Goal: Navigation & Orientation: Find specific page/section

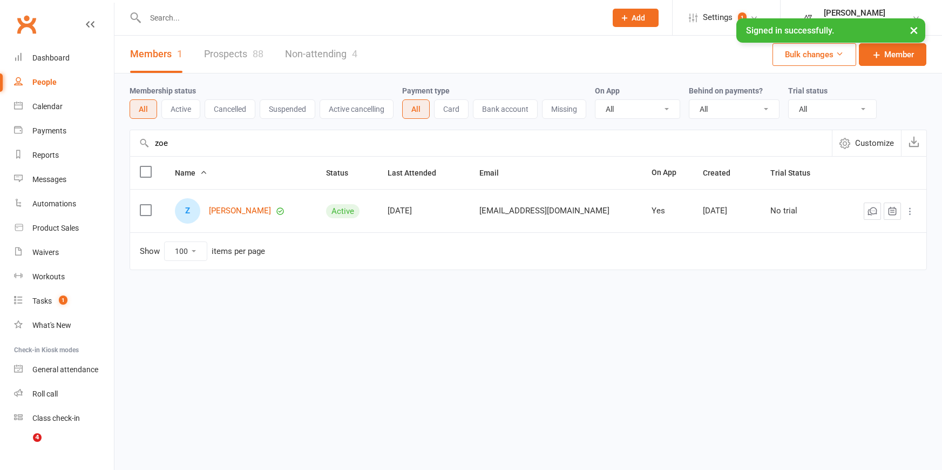
select select "100"
click at [50, 105] on div "Calendar" at bounding box center [47, 106] width 30 height 9
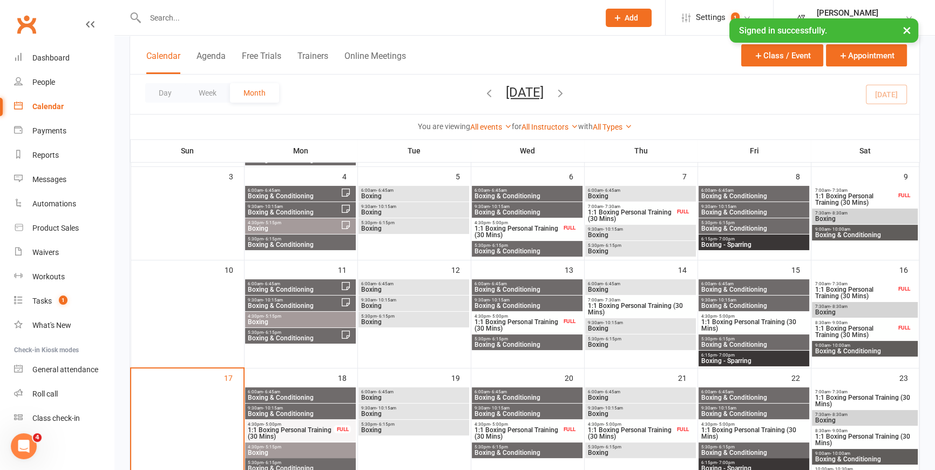
scroll to position [343, 0]
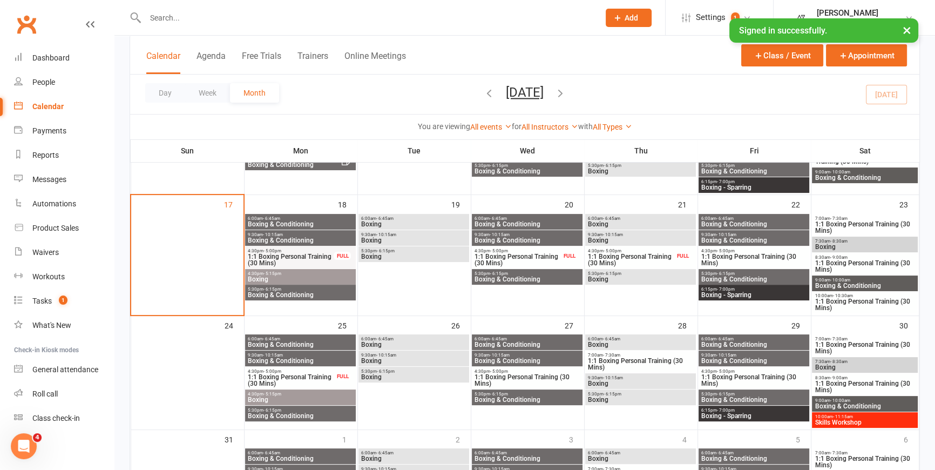
click at [336, 221] on span "Boxing & Conditioning" at bounding box center [300, 224] width 106 height 6
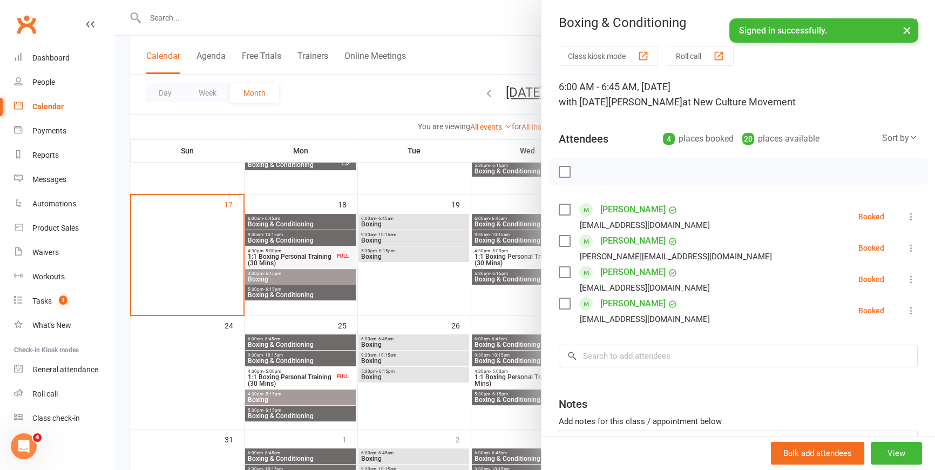
click at [264, 236] on div at bounding box center [524, 235] width 821 height 470
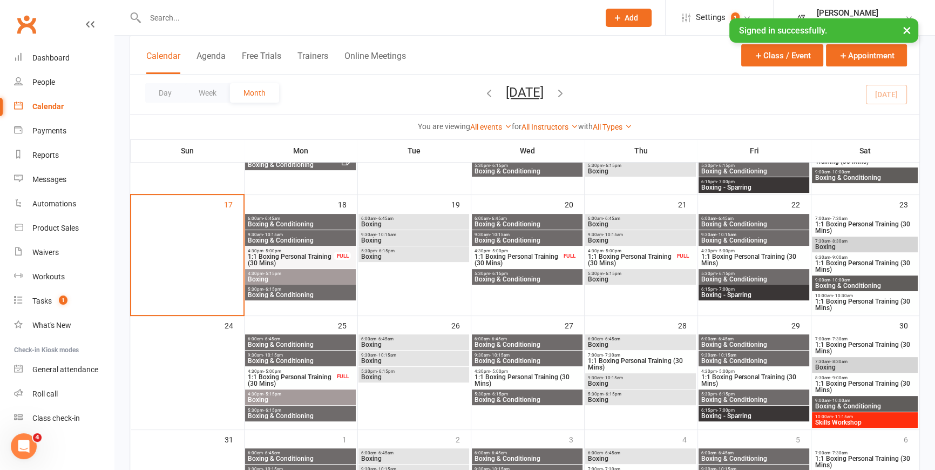
click at [275, 234] on span "- 10:15am" at bounding box center [273, 234] width 20 height 5
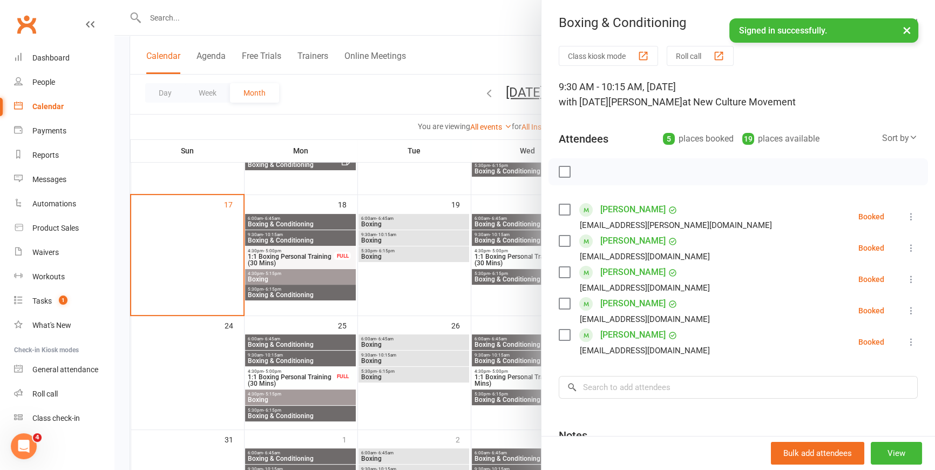
click at [289, 279] on div at bounding box center [524, 235] width 821 height 470
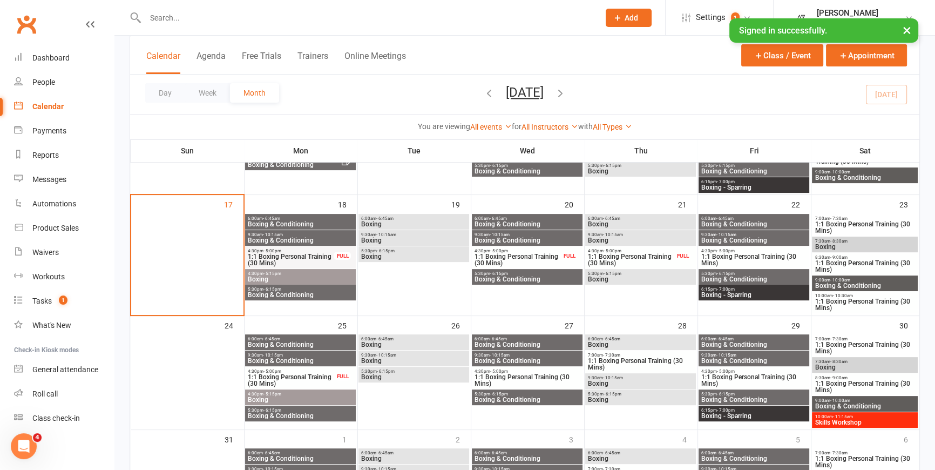
click at [289, 271] on span "4:30pm - 5:15pm" at bounding box center [300, 273] width 106 height 5
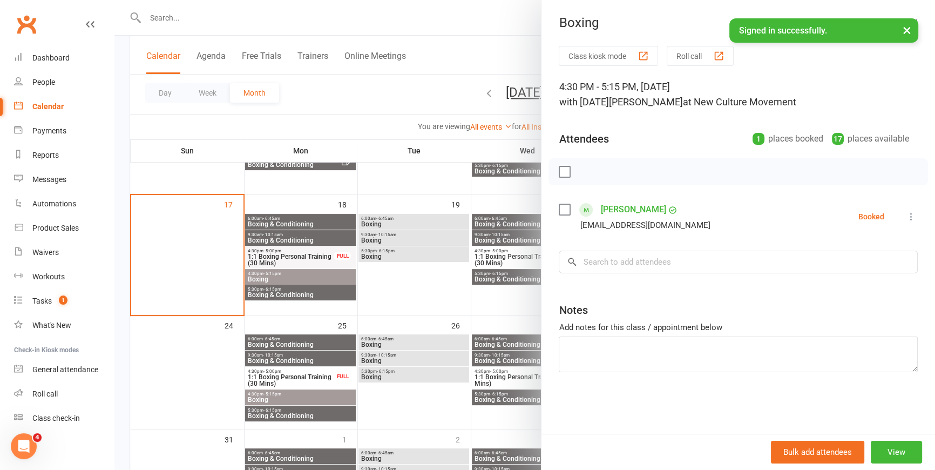
click at [320, 292] on div at bounding box center [524, 235] width 821 height 470
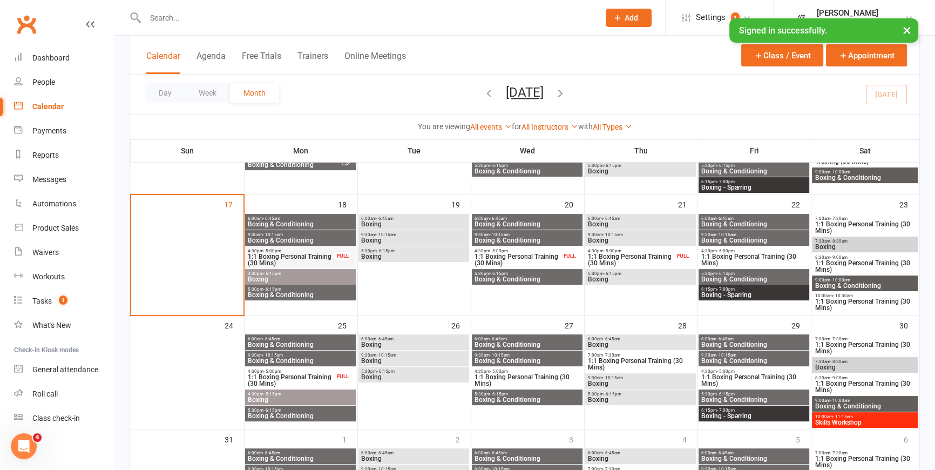
click at [315, 290] on span "5:30pm - 6:15pm" at bounding box center [300, 289] width 106 height 5
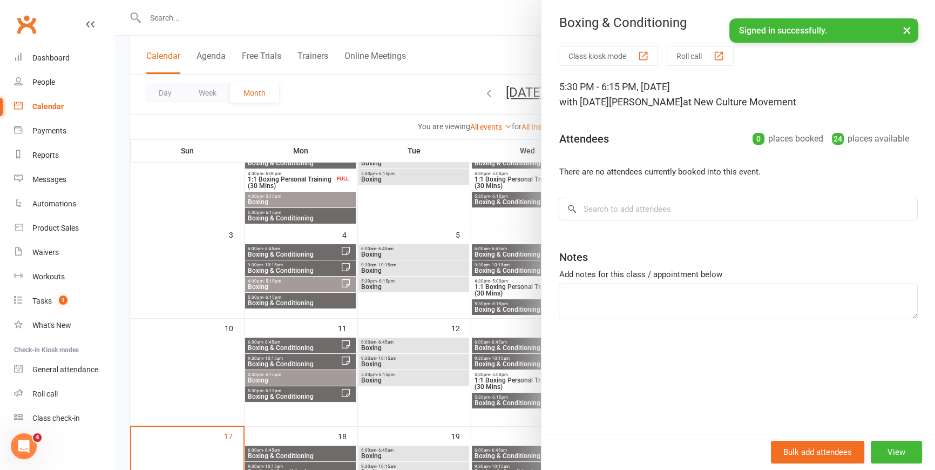
scroll to position [111, 0]
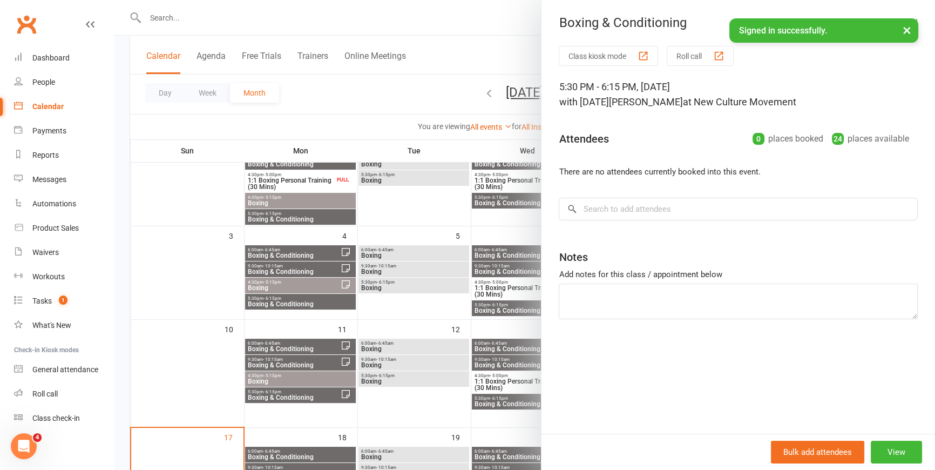
click at [374, 94] on div at bounding box center [524, 235] width 821 height 470
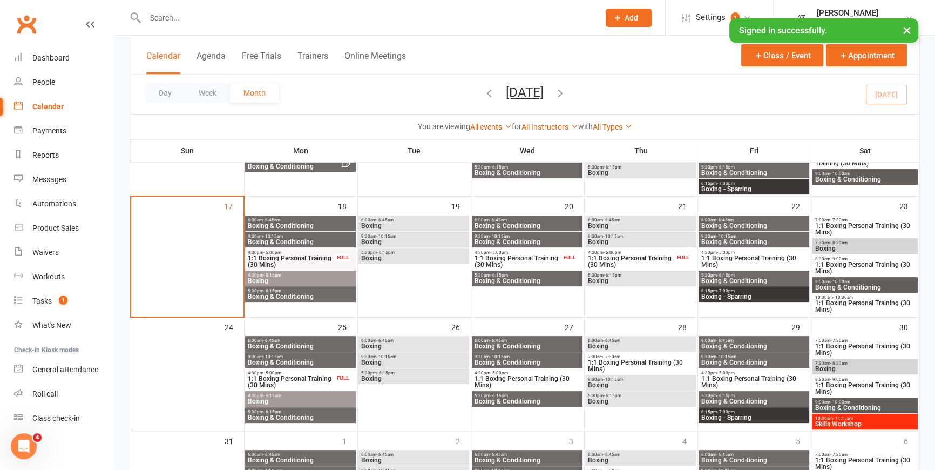
scroll to position [356, 0]
